Goal: Information Seeking & Learning: Understand process/instructions

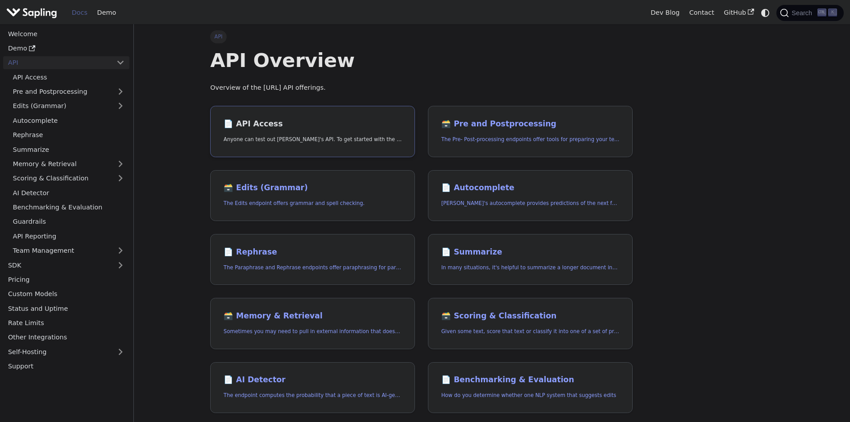
click at [322, 141] on p "Anyone can test out [PERSON_NAME]'s API. To get started with the API, simply:" at bounding box center [313, 139] width 178 height 8
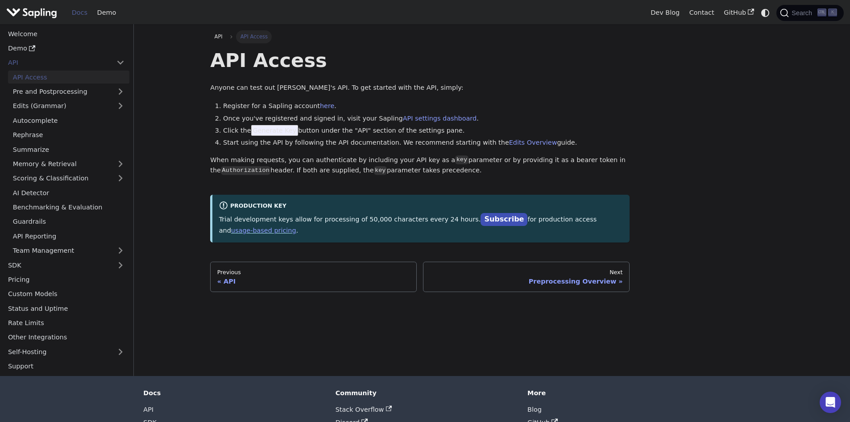
click at [266, 133] on span "Generate Key" at bounding box center [274, 130] width 47 height 11
click at [320, 107] on link "here" at bounding box center [327, 105] width 14 height 7
click at [30, 195] on link "AI Detector" at bounding box center [68, 192] width 121 height 13
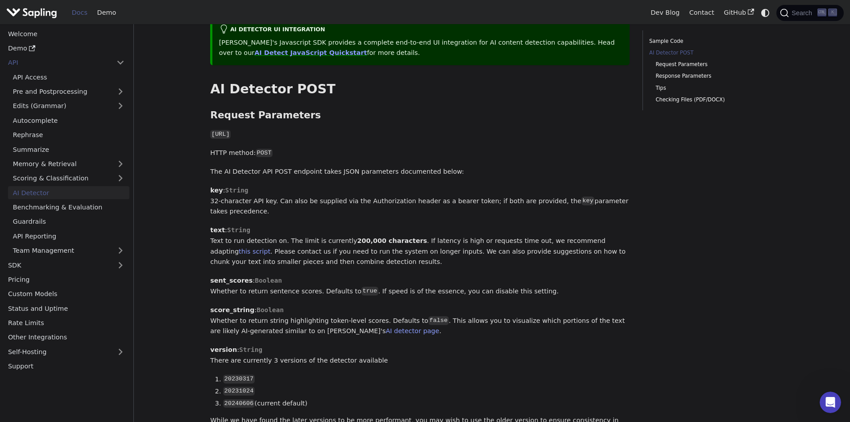
scroll to position [357, 0]
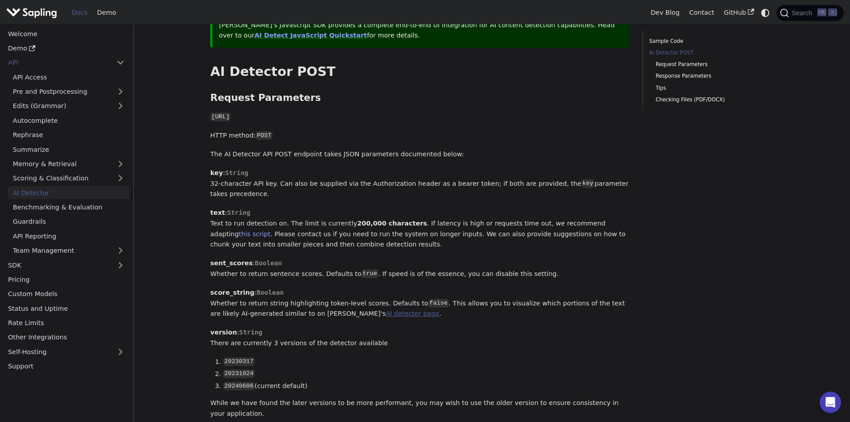
click at [386, 310] on link "AI detector page" at bounding box center [413, 313] width 54 height 7
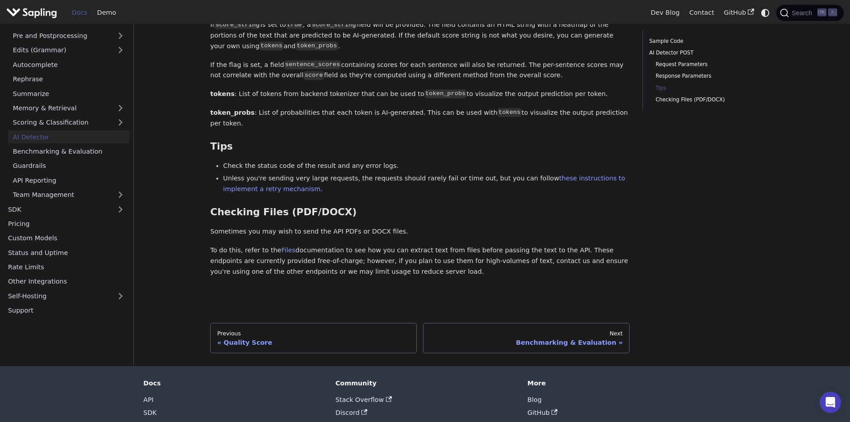
scroll to position [1071, 0]
